Goal: Information Seeking & Learning: Learn about a topic

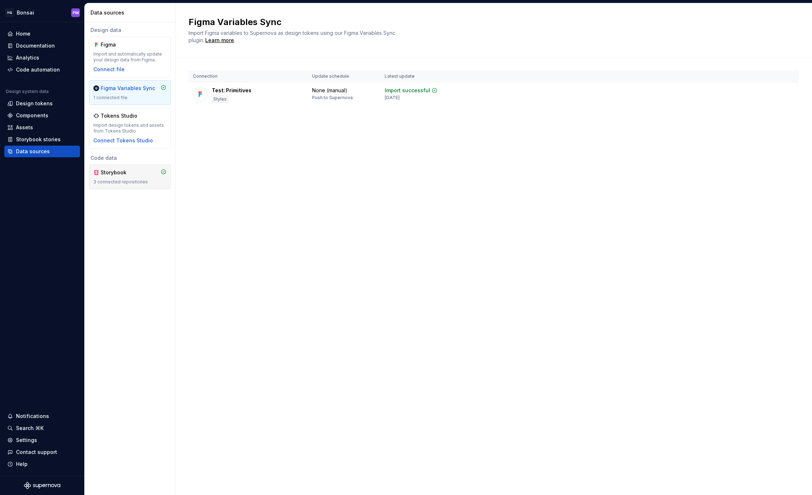
click at [143, 176] on div "Storybook" at bounding box center [129, 172] width 73 height 7
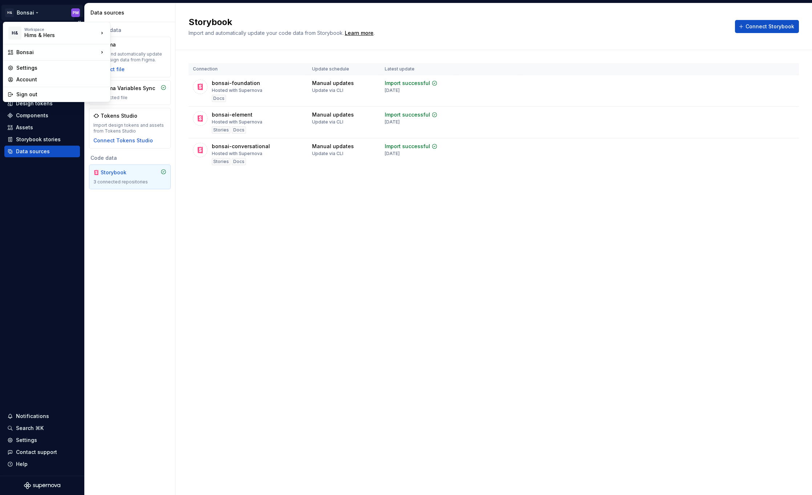
click at [27, 13] on html "H& [PERSON_NAME] PM Home Documentation Analytics Code automation Design system …" at bounding box center [406, 247] width 812 height 495
click at [139, 51] on div "Bonsai" at bounding box center [168, 53] width 93 height 7
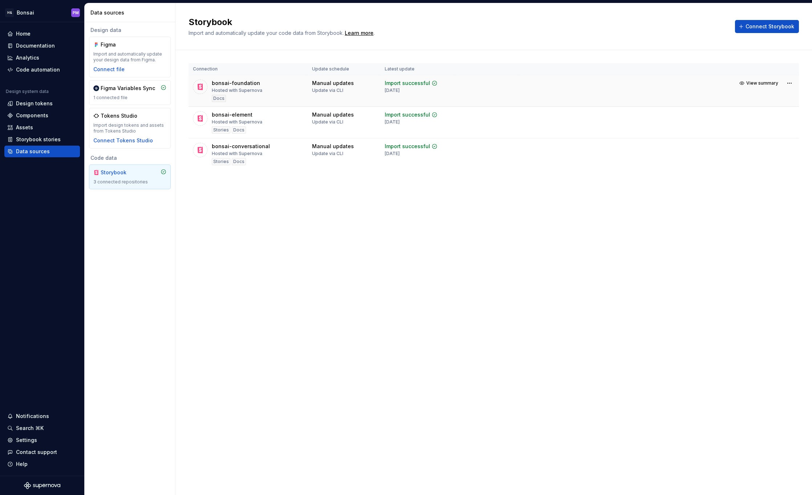
click at [227, 86] on div "bonsai-foundation" at bounding box center [236, 83] width 48 height 7
click at [763, 84] on span "View summary" at bounding box center [762, 83] width 32 height 6
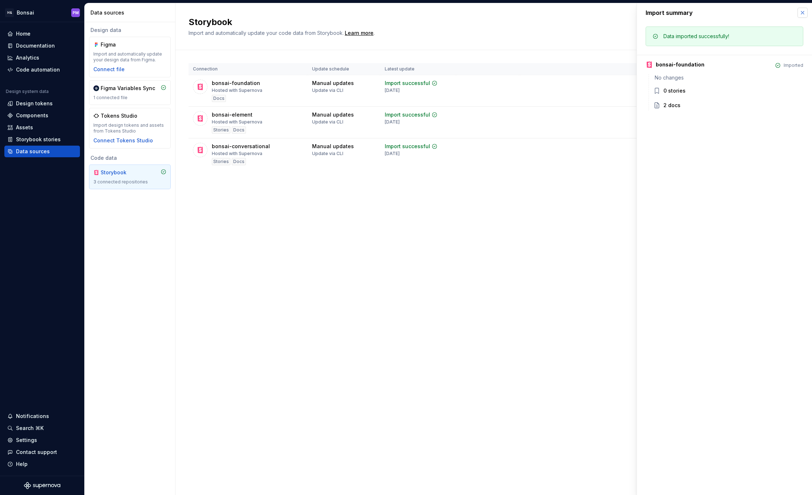
click at [804, 14] on button "button" at bounding box center [802, 13] width 10 height 10
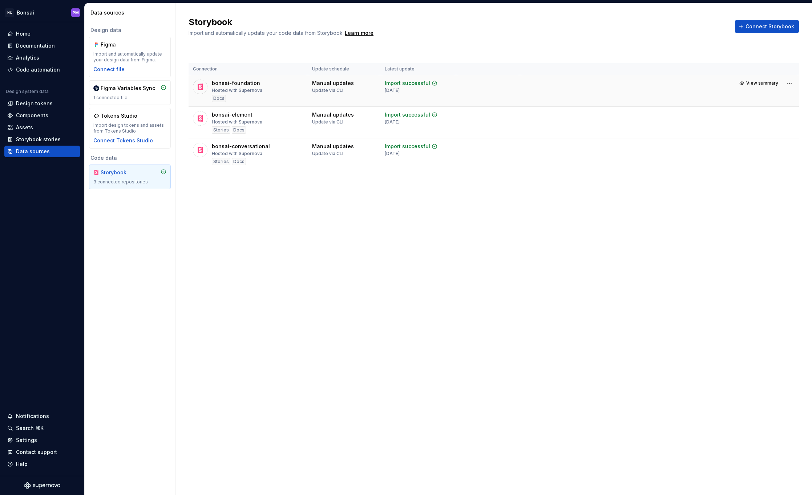
click at [271, 87] on div "bonsai-foundation Hosted with Supernova Docs" at bounding box center [248, 91] width 110 height 23
click at [213, 98] on div "Docs" at bounding box center [219, 98] width 14 height 7
click at [217, 97] on div "Docs" at bounding box center [219, 98] width 14 height 7
click at [200, 89] on icon at bounding box center [200, 87] width 5 height 7
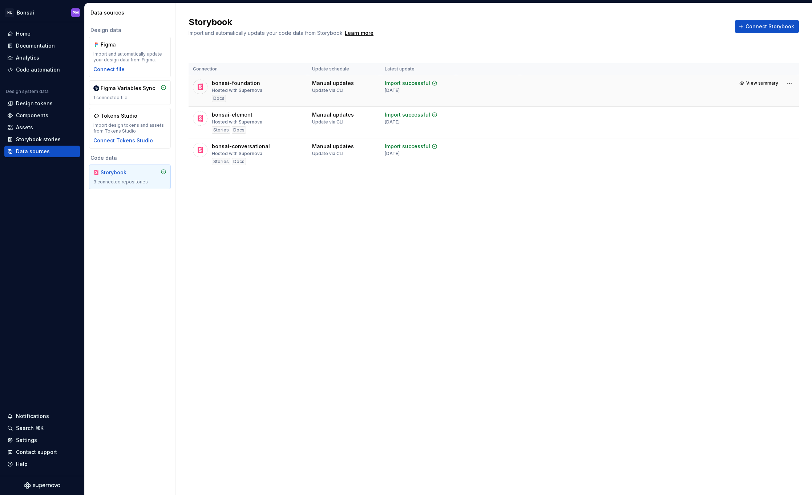
click at [251, 85] on div "bonsai-foundation" at bounding box center [236, 83] width 48 height 7
click at [408, 85] on div "Import successful" at bounding box center [407, 83] width 45 height 7
click at [743, 84] on button "View summary" at bounding box center [759, 83] width 44 height 10
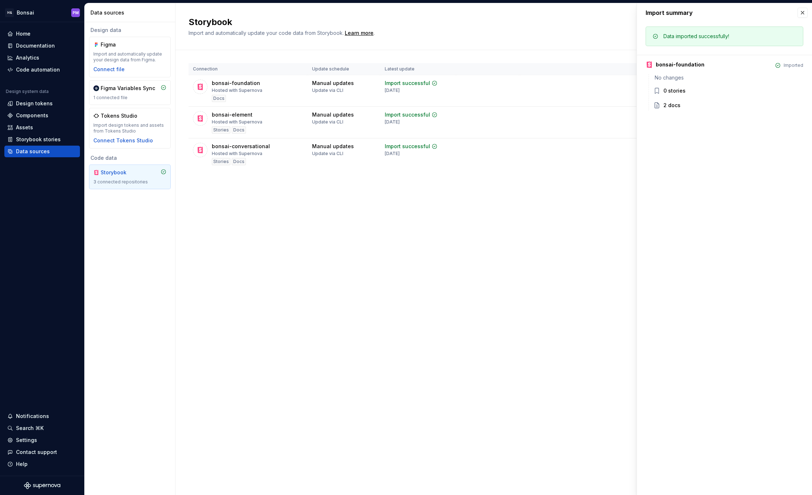
click at [672, 106] on div "2 docs" at bounding box center [671, 105] width 17 height 7
click at [802, 13] on button "button" at bounding box center [802, 13] width 10 height 10
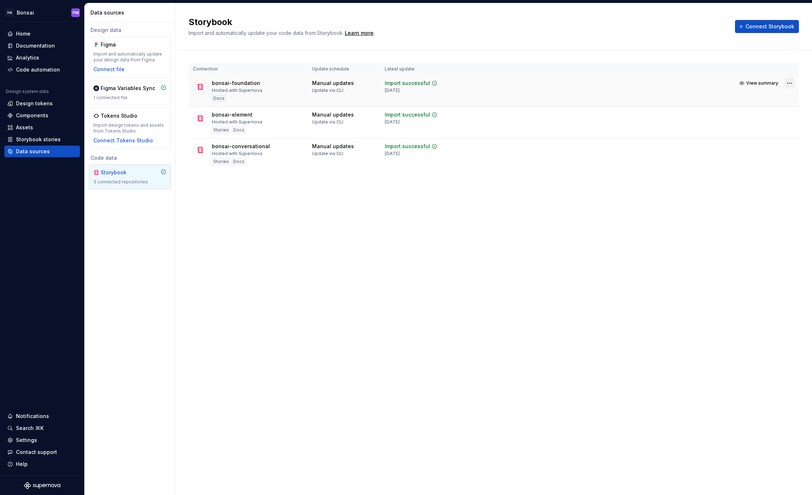
click at [790, 82] on html "H& [PERSON_NAME] PM Home Documentation Analytics Code automation Design system …" at bounding box center [406, 247] width 812 height 495
click at [762, 108] on link "Open Storybook" at bounding box center [767, 108] width 54 height 7
